Goal: Task Accomplishment & Management: Use online tool/utility

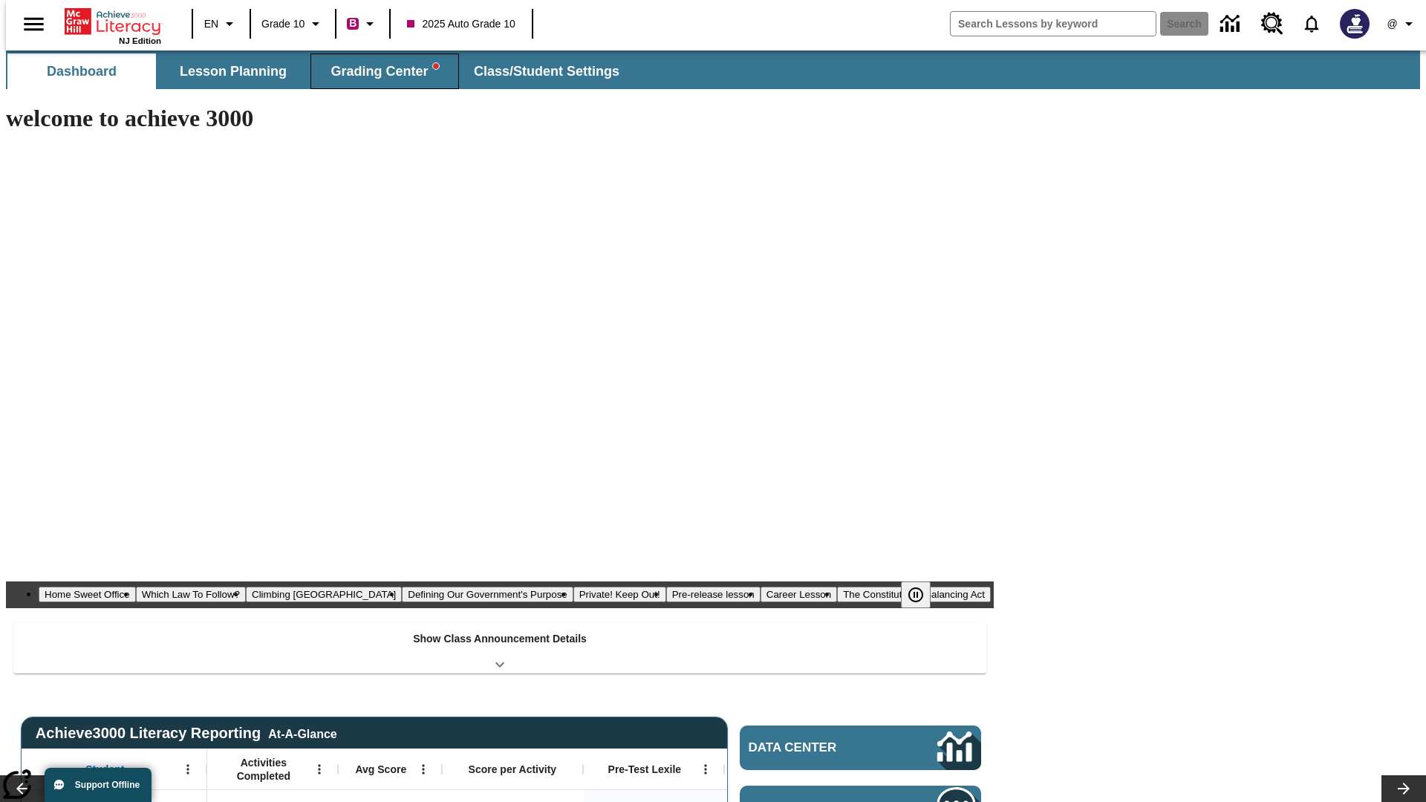
click at [379, 71] on span "Grading Center" at bounding box center [385, 71] width 108 height 17
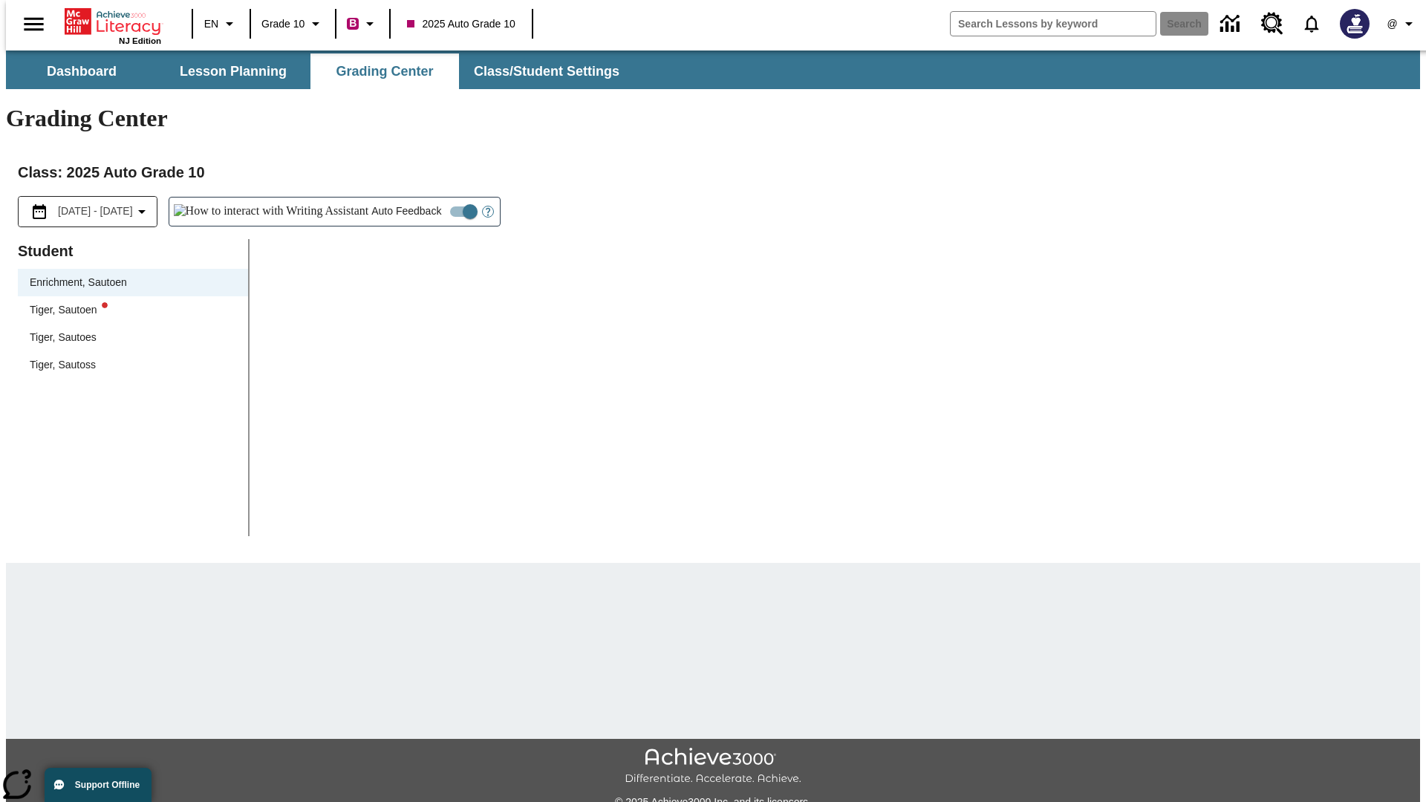
click at [128, 302] on div "Tiger, Sautoen" at bounding box center [133, 310] width 206 height 16
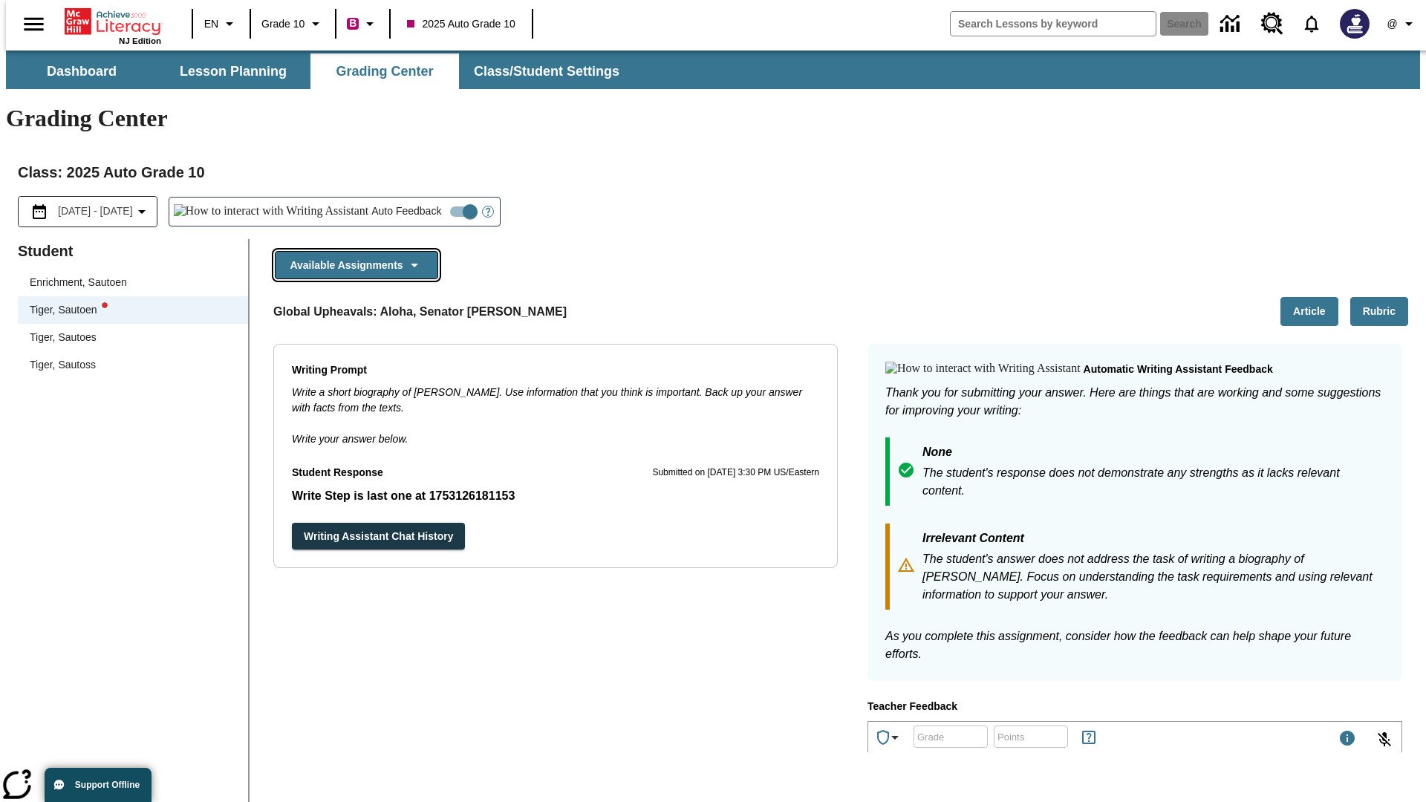
click at [352, 251] on button "Available Assignments" at bounding box center [356, 265] width 163 height 29
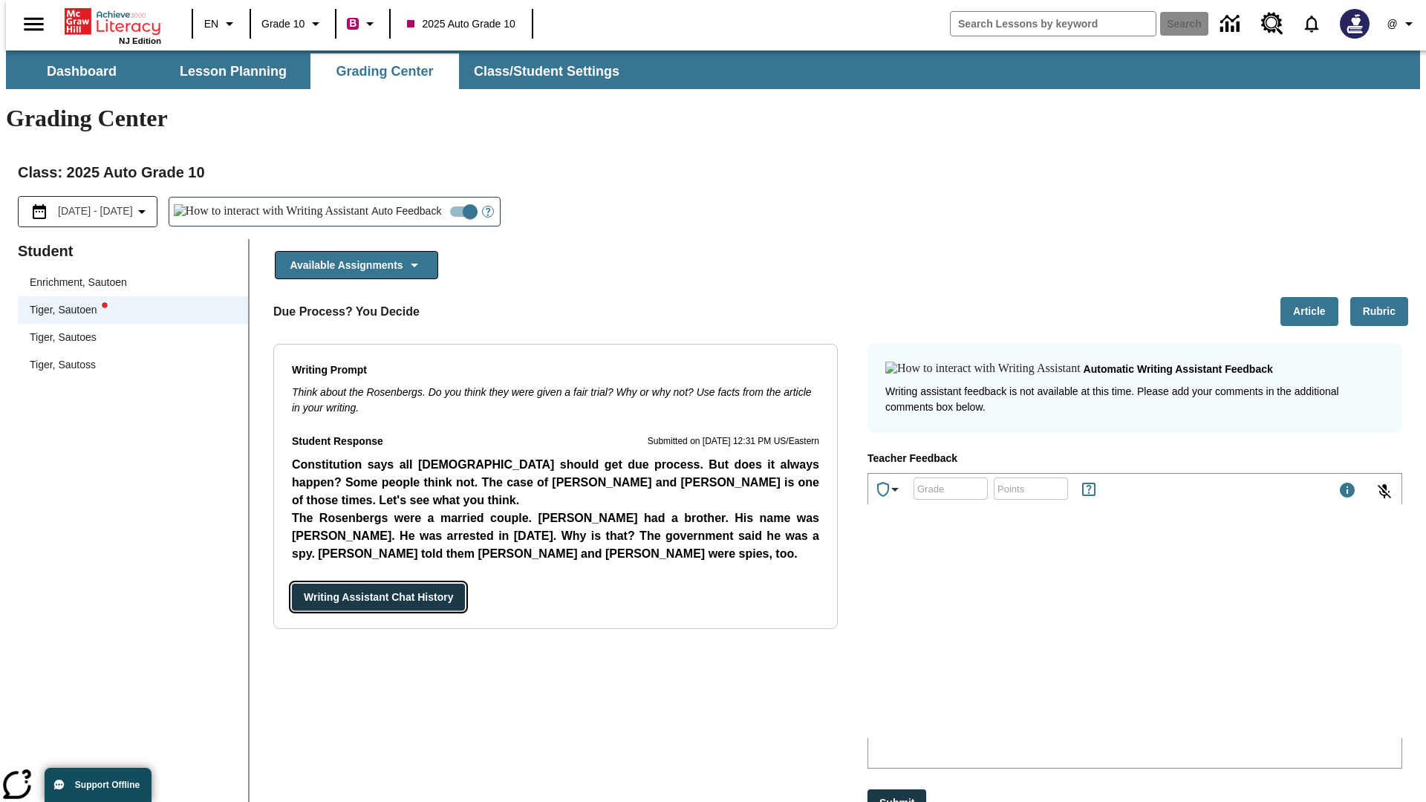
click at [292, 584] on button "Writing Assistant Chat History" at bounding box center [378, 597] width 173 height 27
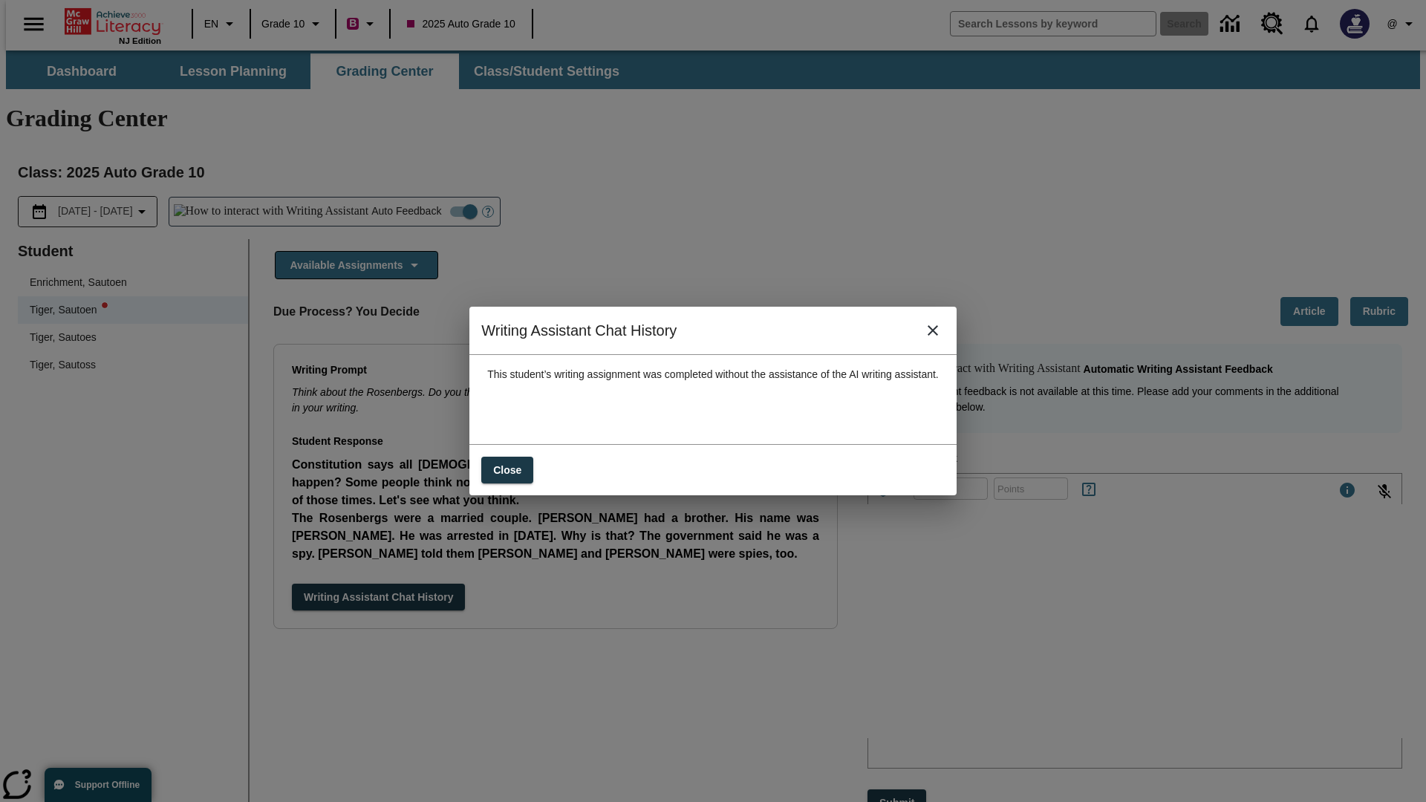
click at [938, 336] on icon "close" at bounding box center [933, 330] width 10 height 10
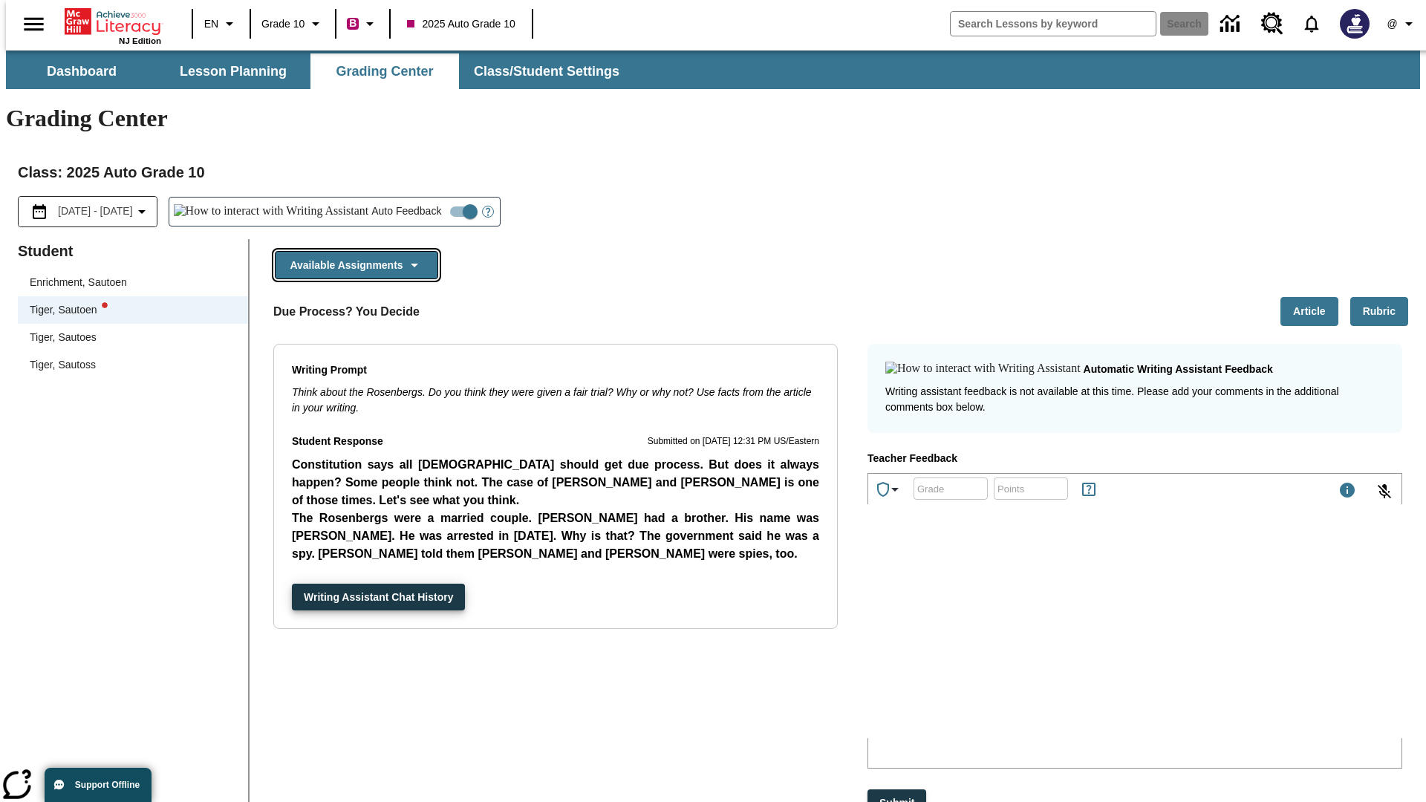
click at [352, 251] on button "Available Assignments" at bounding box center [356, 265] width 163 height 29
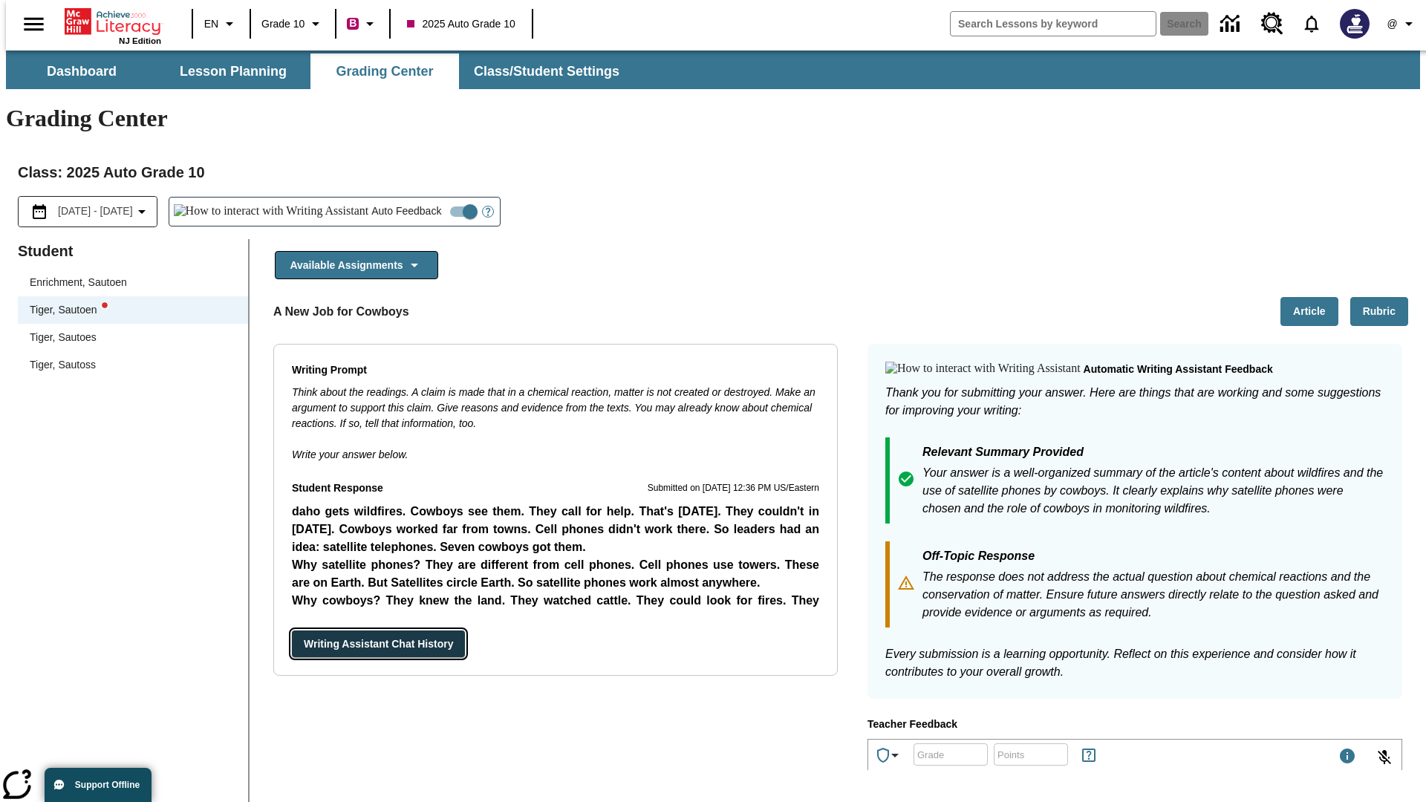
click at [292, 631] on button "Writing Assistant Chat History" at bounding box center [378, 644] width 173 height 27
